Goal: Find specific page/section: Find specific page/section

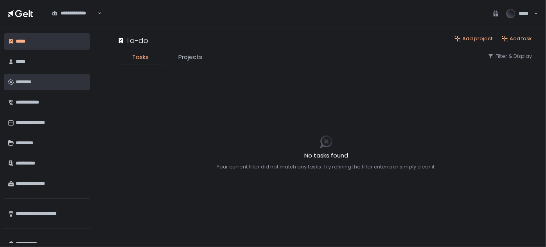
click at [26, 78] on div "********" at bounding box center [50, 81] width 69 height 13
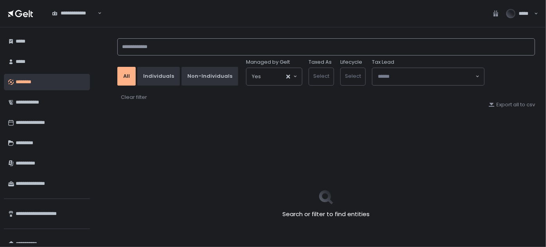
click at [148, 45] on input at bounding box center [325, 46] width 417 height 17
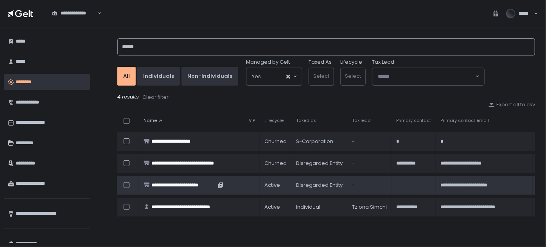
type input "******"
click at [198, 184] on div "**********" at bounding box center [183, 185] width 64 height 7
